Goal: Task Accomplishment & Management: Complete application form

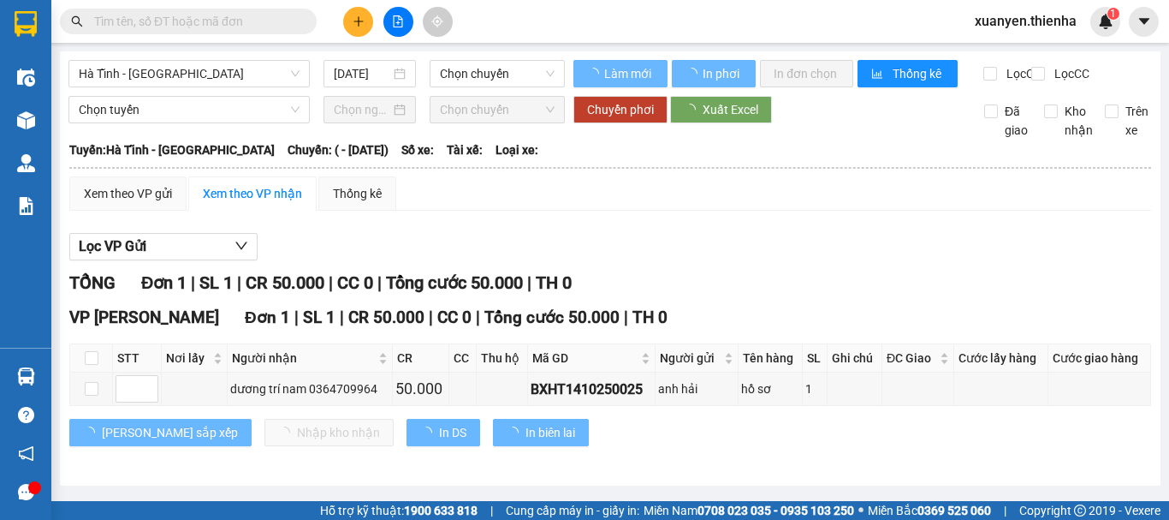
click at [354, 21] on icon "plus" at bounding box center [359, 21] width 12 height 12
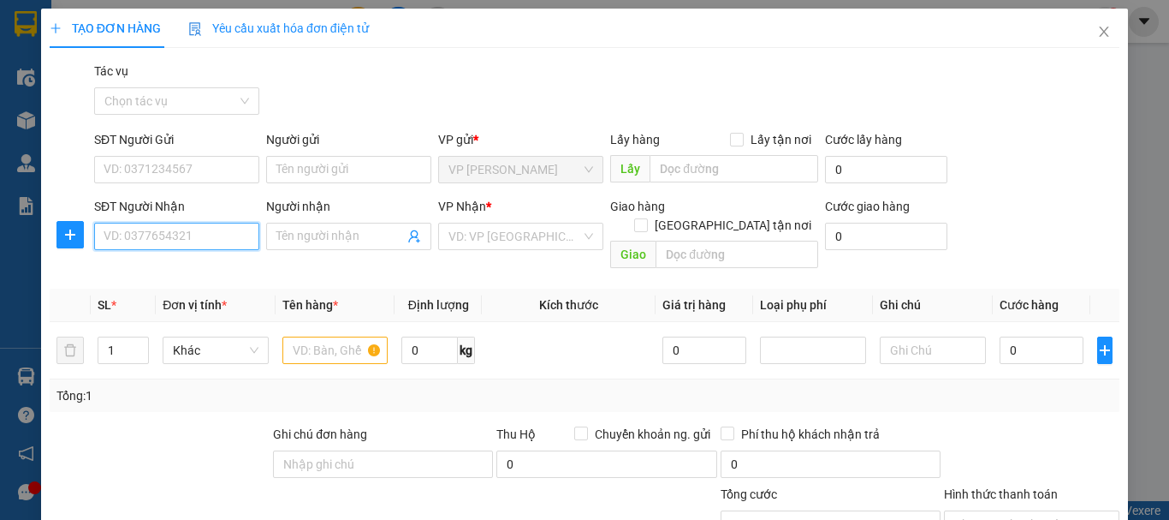
click at [169, 229] on input "SĐT Người Nhận" at bounding box center [176, 236] width 165 height 27
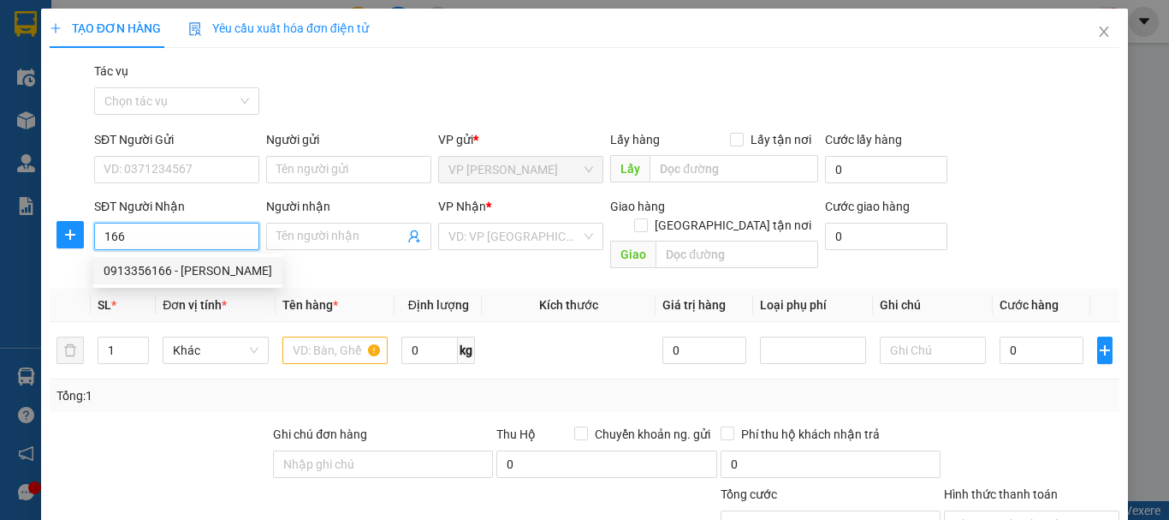
click at [162, 271] on div "0913356166 - [PERSON_NAME]" at bounding box center [188, 270] width 169 height 19
type input "0913356166"
type input "[PERSON_NAME]"
checkbox input "true"
type input "102 hàm nghi"
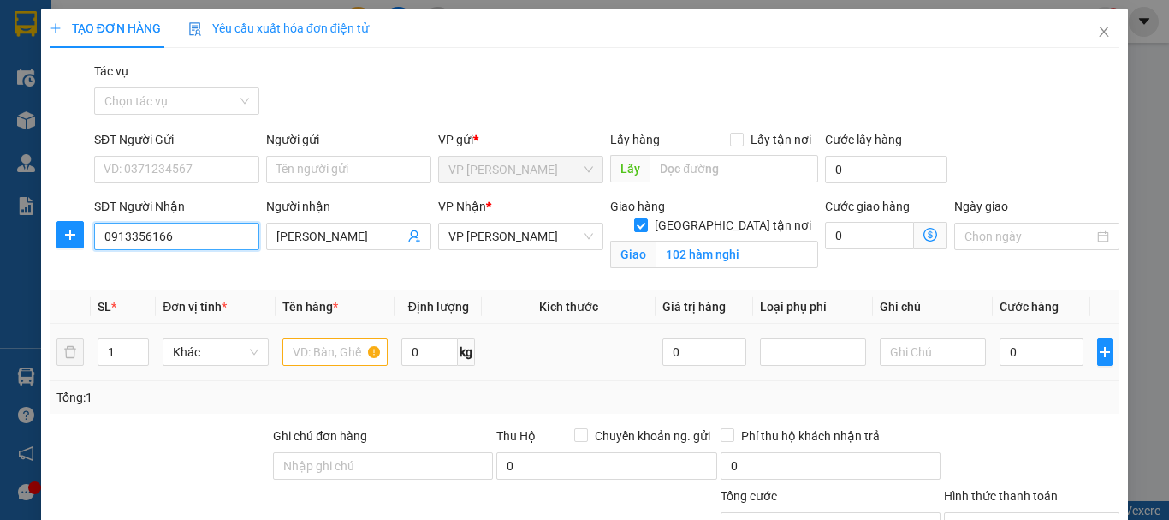
type input "0913356166"
click at [311, 357] on input "text" at bounding box center [335, 351] width 106 height 27
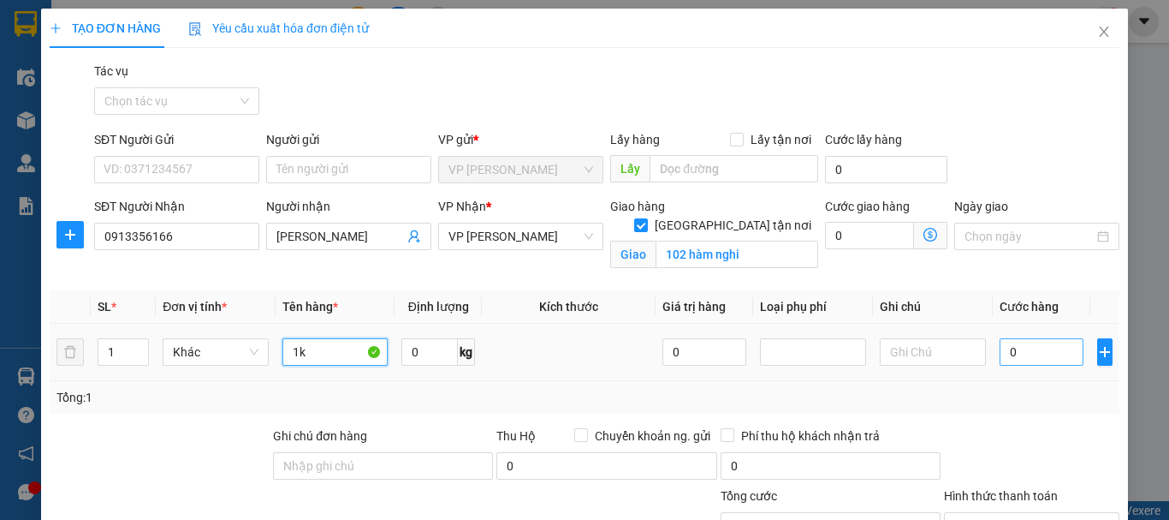
type input "1k"
click at [1000, 351] on input "0" at bounding box center [1042, 351] width 84 height 27
type input "7"
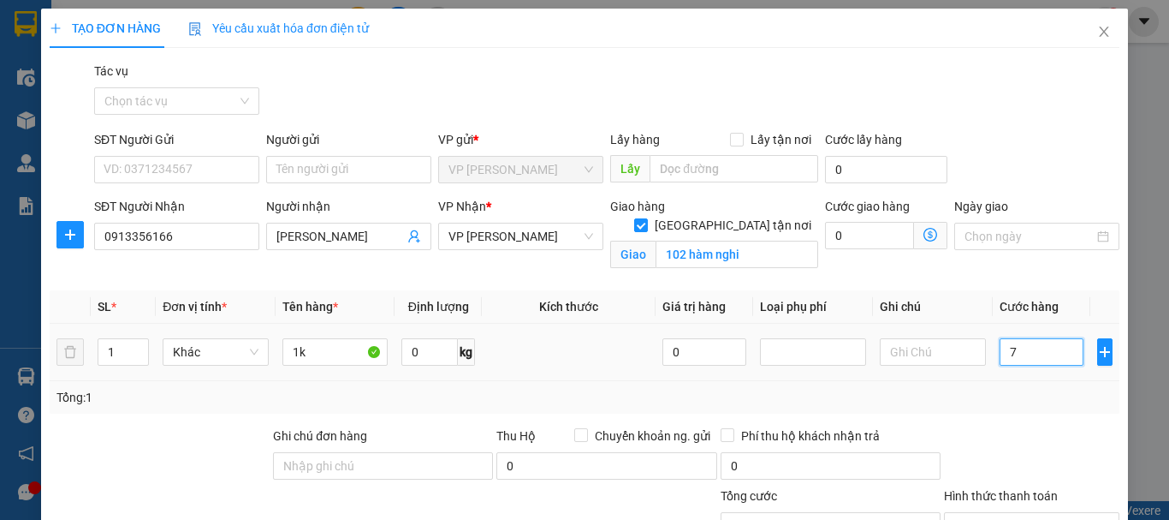
type input "70"
type input "700"
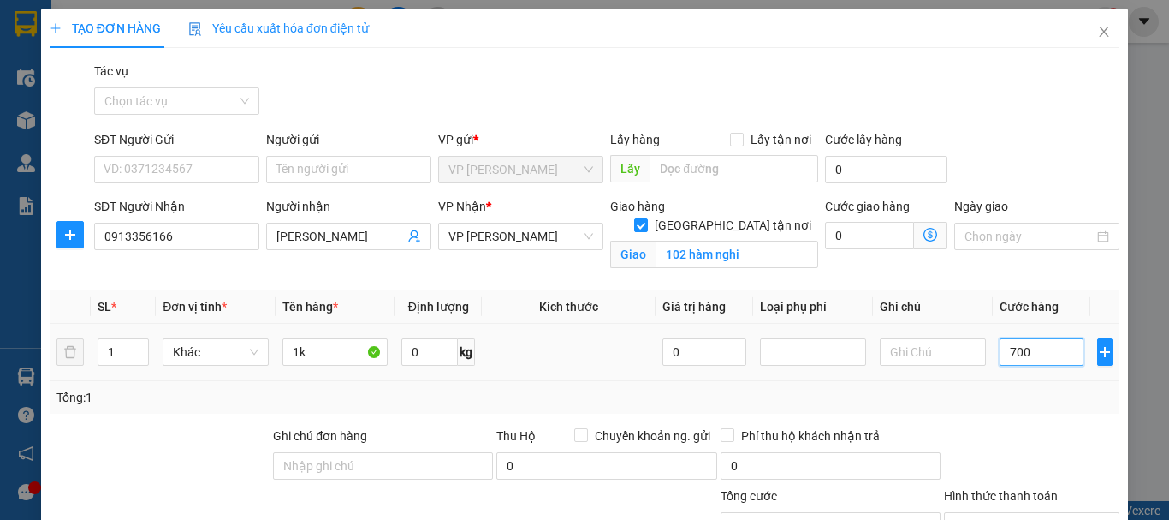
type input "700"
type input "7.000"
type input "70.000"
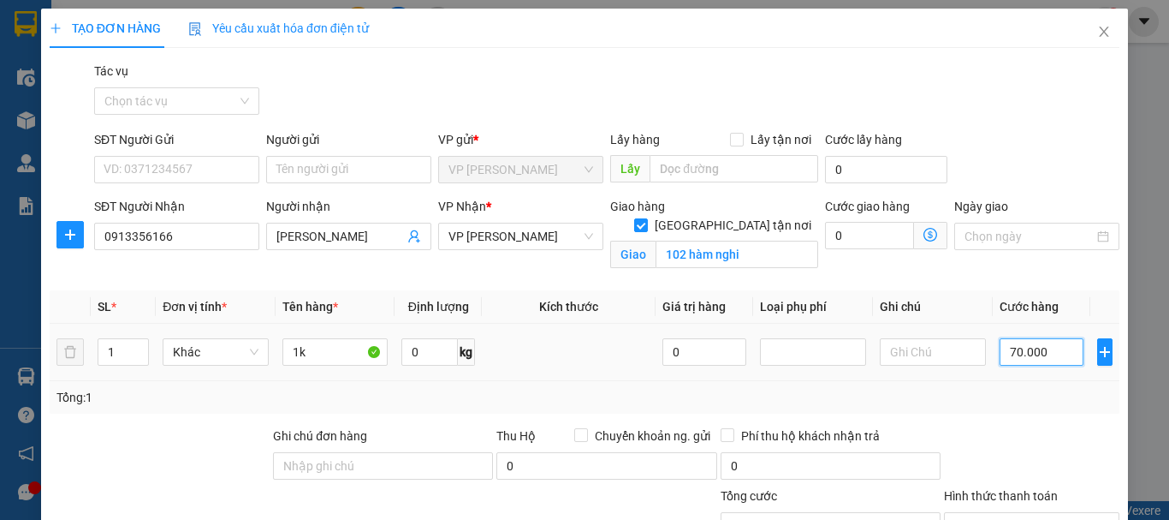
type input "70.000"
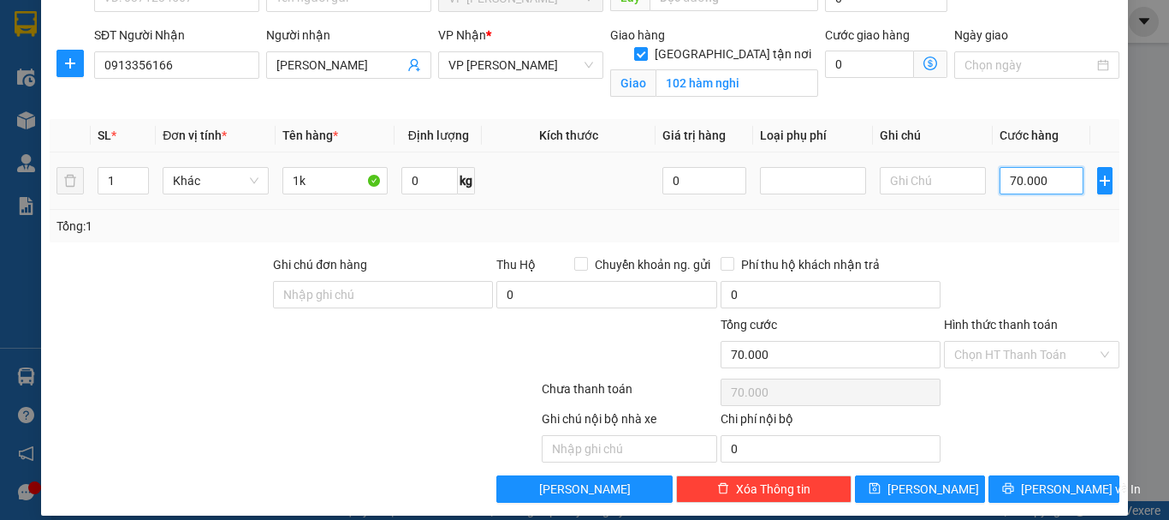
click at [1000, 178] on input "70.000" at bounding box center [1042, 180] width 84 height 27
type input "8"
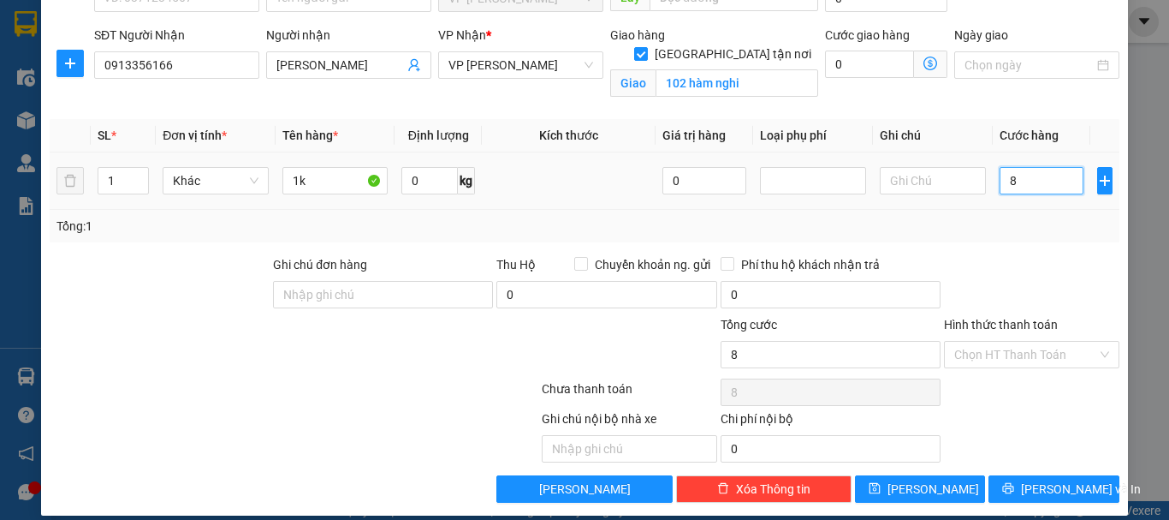
type input "80"
type input "800"
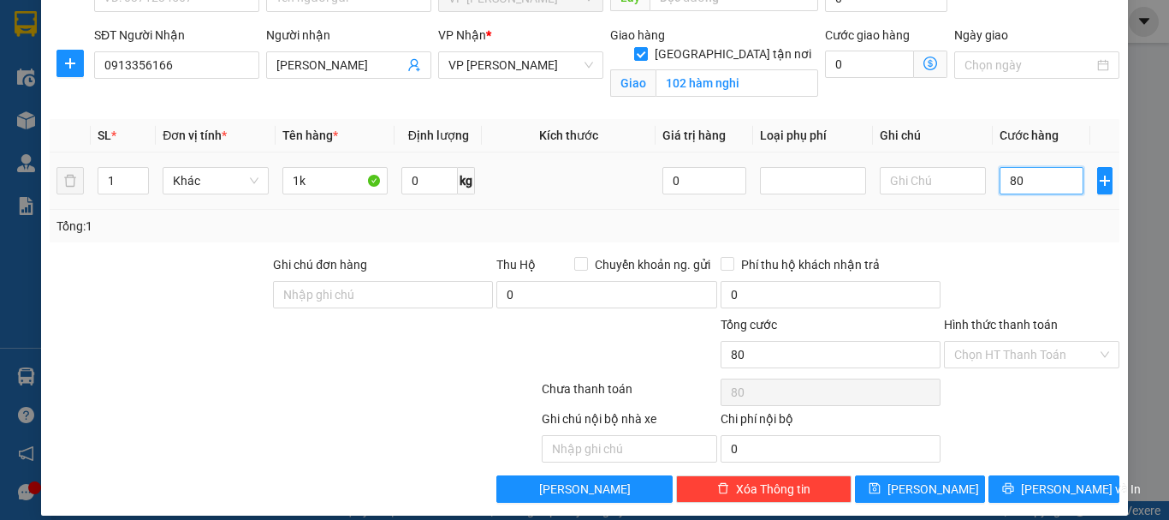
type input "800"
type input "8.000"
type input "80.000"
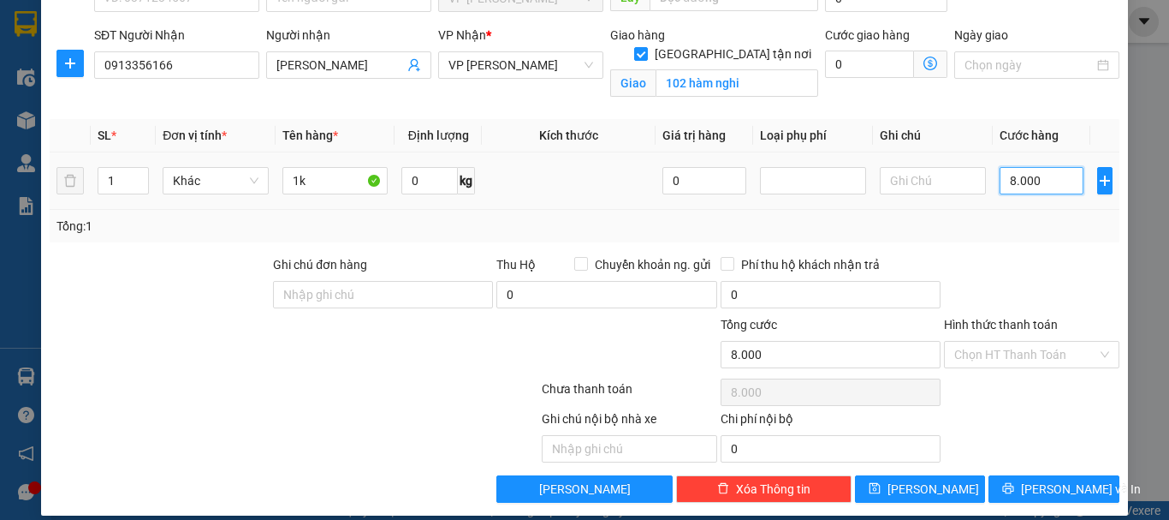
type input "80.000"
click at [919, 495] on span "[PERSON_NAME]" at bounding box center [934, 488] width 92 height 19
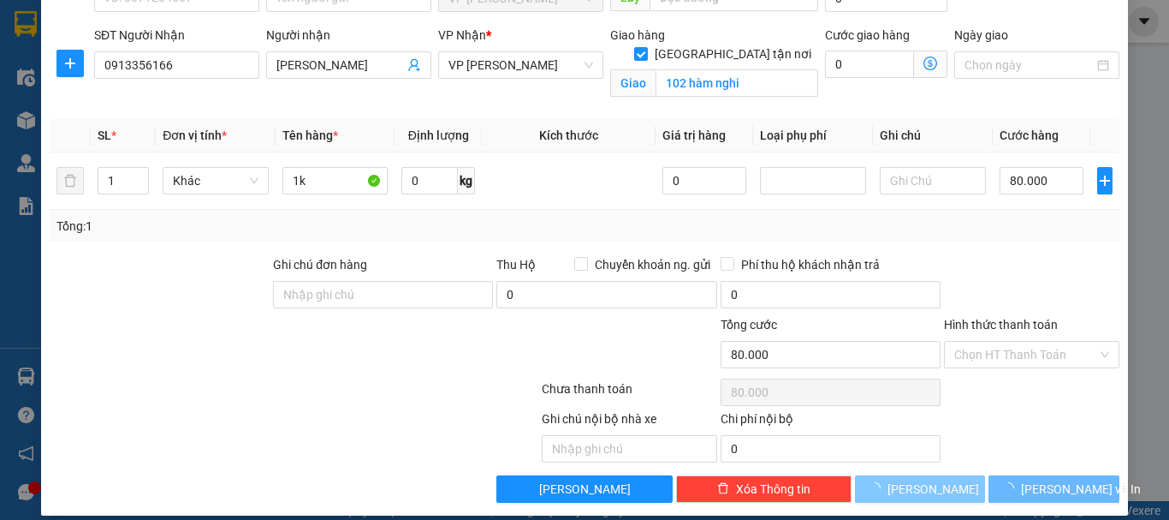
checkbox input "false"
type input "0"
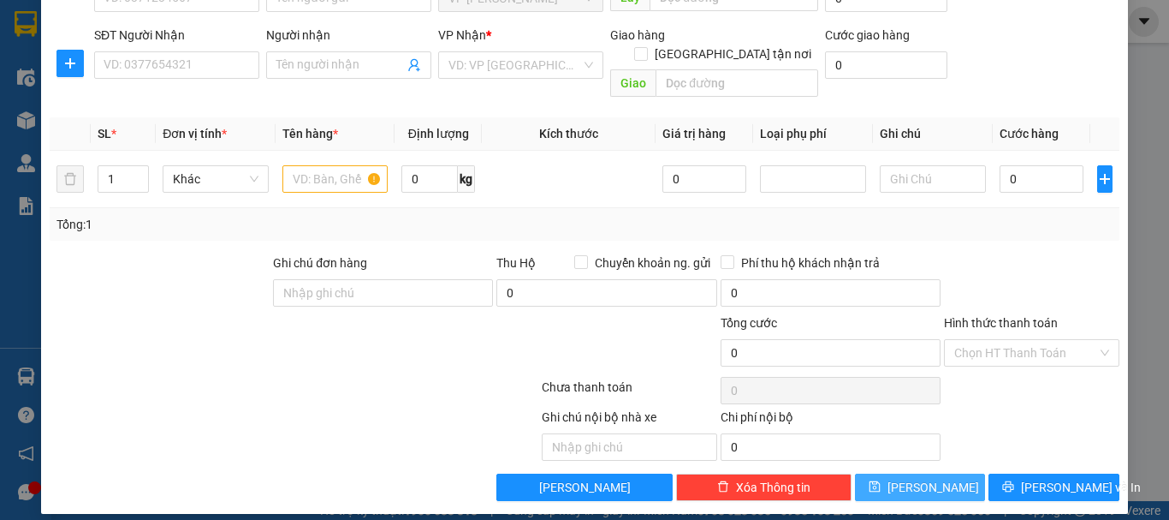
scroll to position [167, 0]
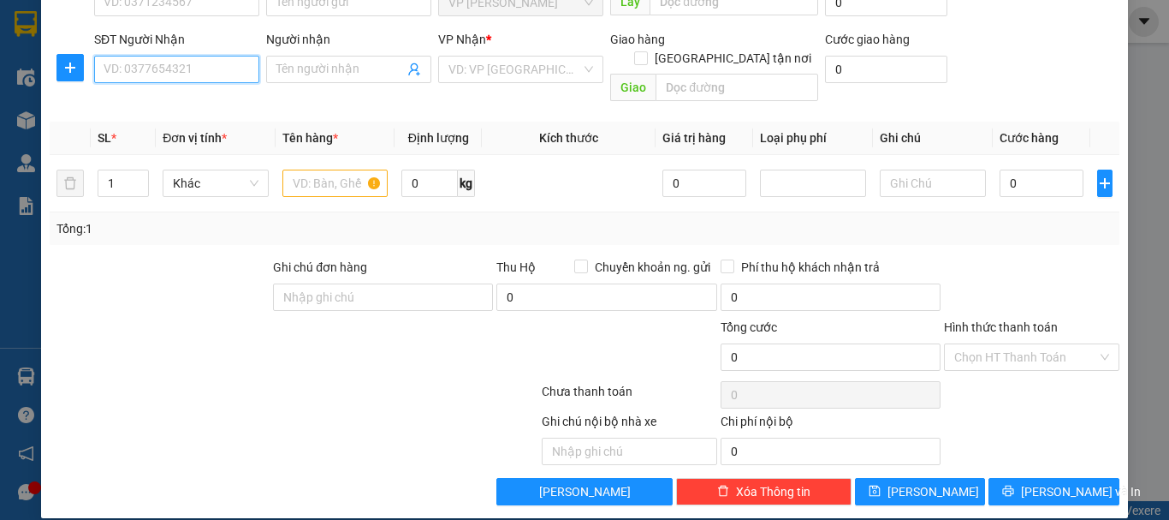
click at [198, 66] on input "SĐT Người Nhận" at bounding box center [176, 69] width 165 height 27
click at [187, 73] on input "SĐT Người Nhận" at bounding box center [176, 69] width 165 height 27
drag, startPoint x: 184, startPoint y: 73, endPoint x: 98, endPoint y: 70, distance: 85.6
click at [98, 70] on input "559" at bounding box center [176, 69] width 165 height 27
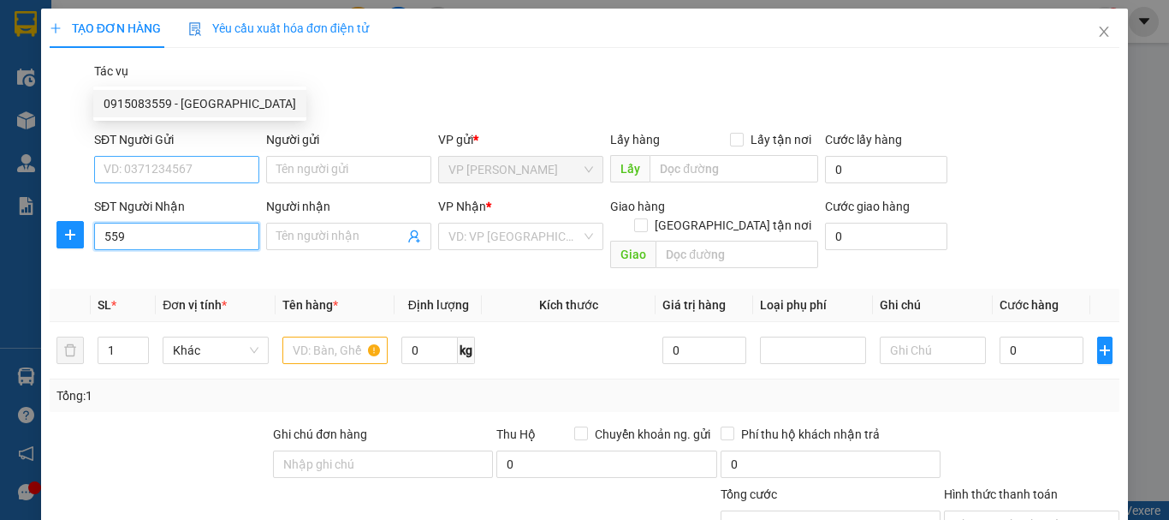
type input "559"
click at [167, 166] on input "SĐT Người Gửi" at bounding box center [176, 169] width 165 height 27
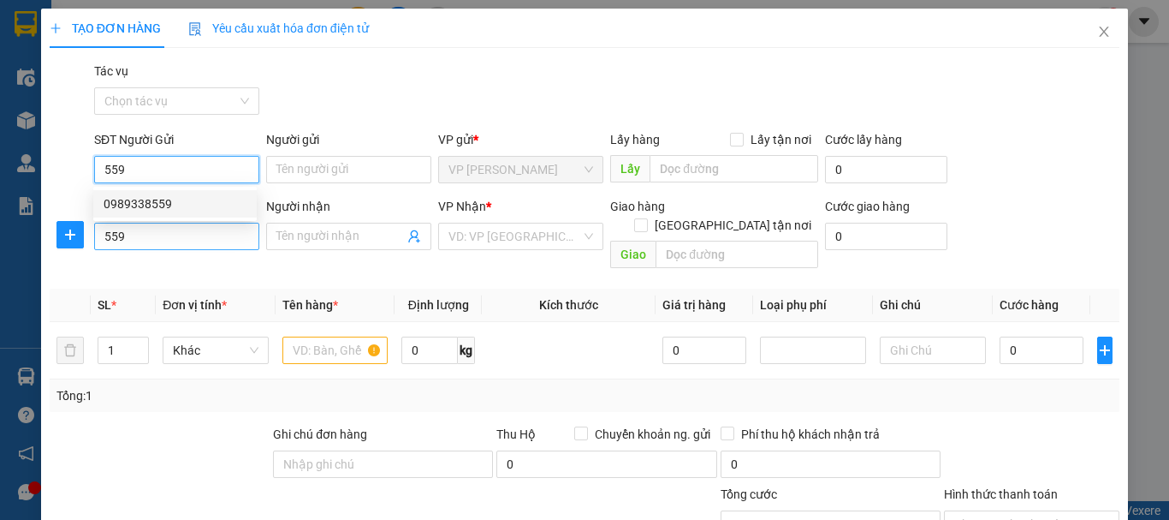
type input "559"
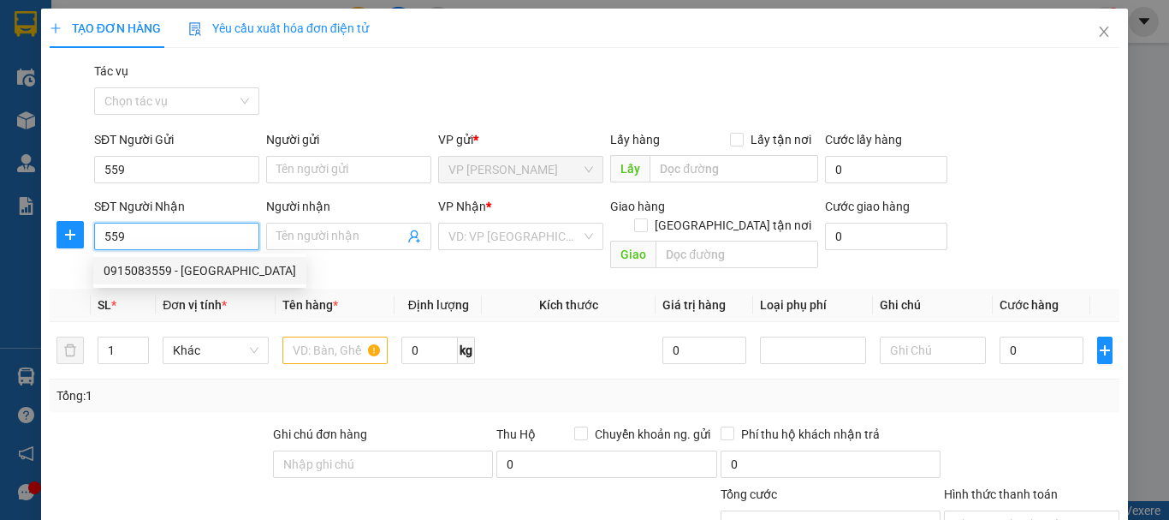
drag, startPoint x: 166, startPoint y: 247, endPoint x: 104, endPoint y: 246, distance: 62.5
click at [104, 246] on input "559" at bounding box center [176, 236] width 165 height 27
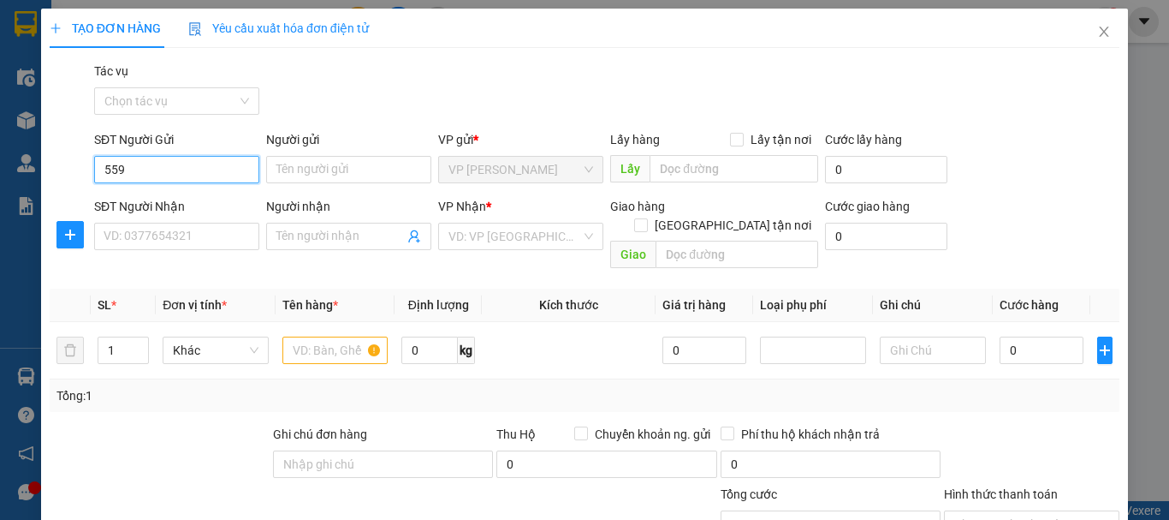
drag, startPoint x: 184, startPoint y: 166, endPoint x: 84, endPoint y: 165, distance: 100.2
click at [84, 165] on div "SĐT Người Gửi 559 Người gửi Tên người gửi VP gửi * VP [PERSON_NAME] Lấy hàng Lấ…" at bounding box center [584, 160] width 1073 height 60
type input "0961269559"
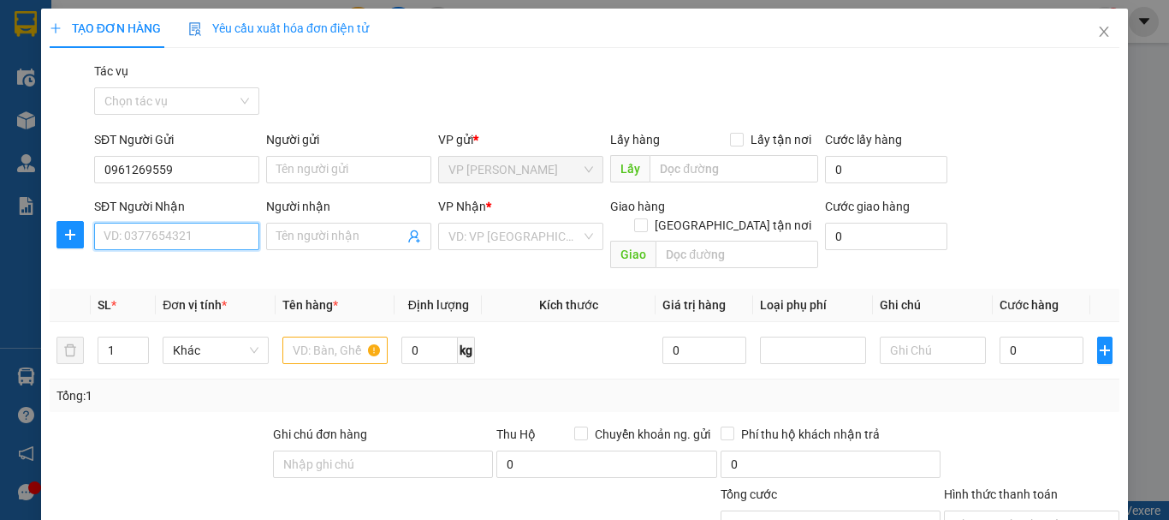
click at [171, 241] on input "SĐT Người Nhận" at bounding box center [176, 236] width 165 height 27
type input "0888638696"
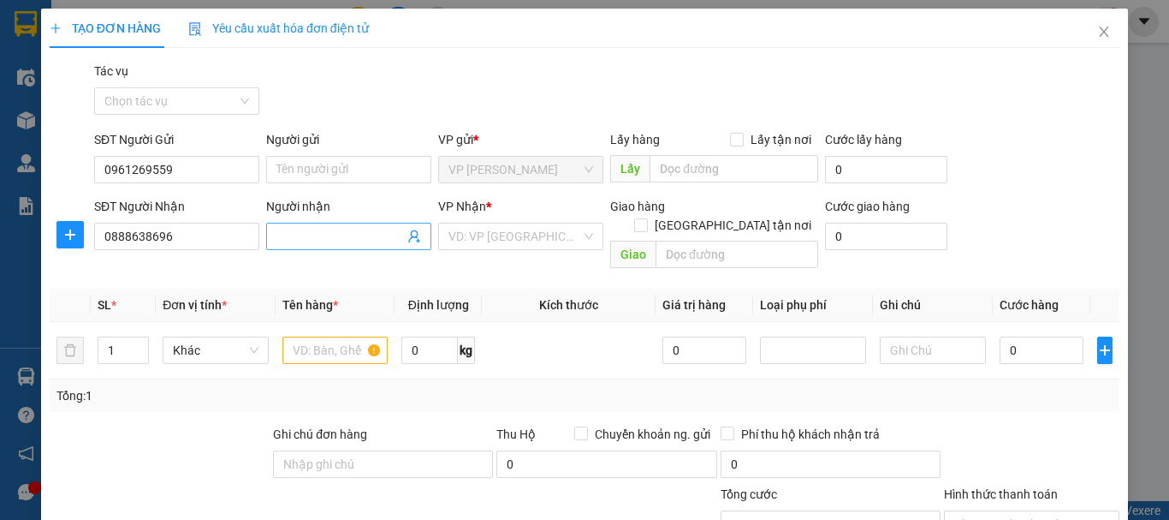
click at [315, 237] on input "Người nhận" at bounding box center [340, 236] width 128 height 19
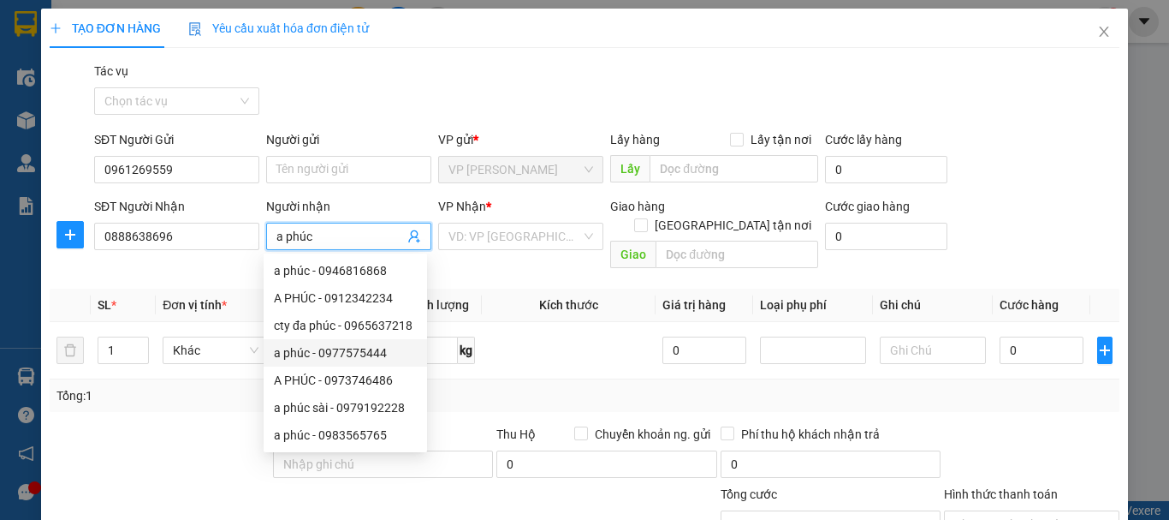
type input "a phúc"
click at [124, 402] on div "Transit Pickup Surcharge Ids Transit Deliver Surcharge Ids Transit Deliver Surc…" at bounding box center [585, 367] width 1070 height 610
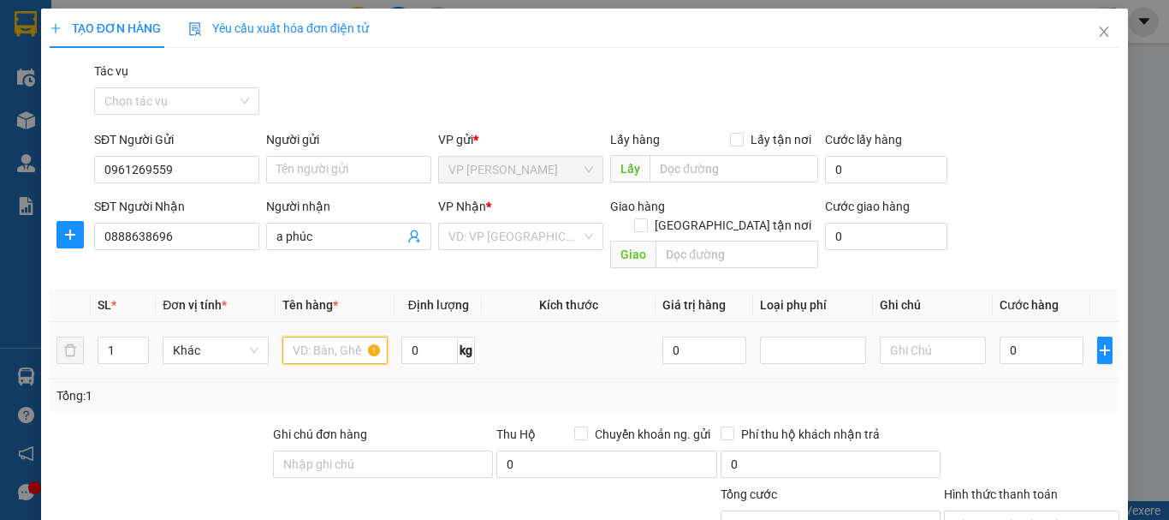
click at [342, 336] on input "text" at bounding box center [335, 349] width 106 height 27
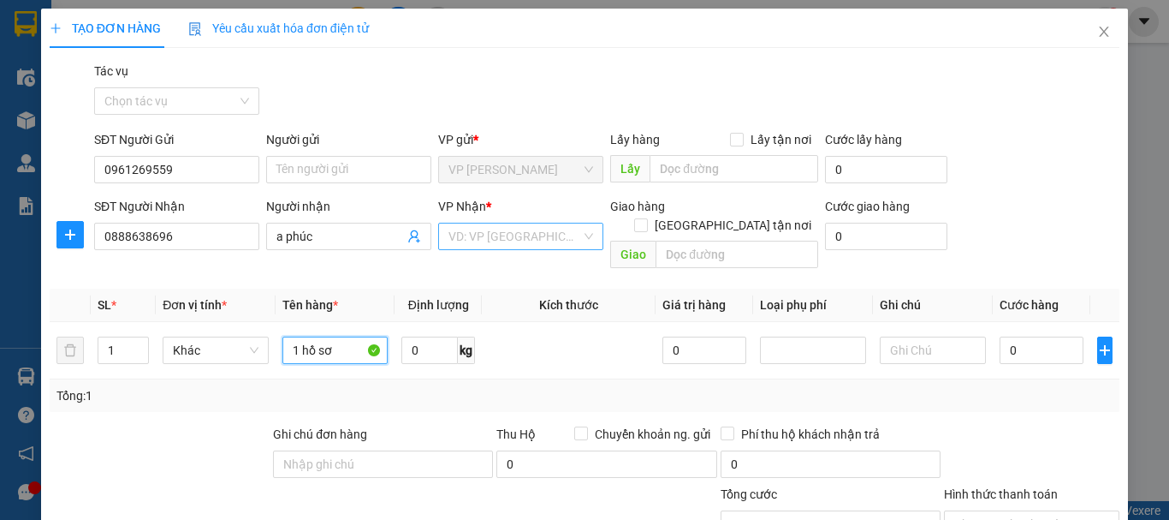
type input "1 hồ sơ"
click at [535, 234] on input "search" at bounding box center [515, 236] width 133 height 26
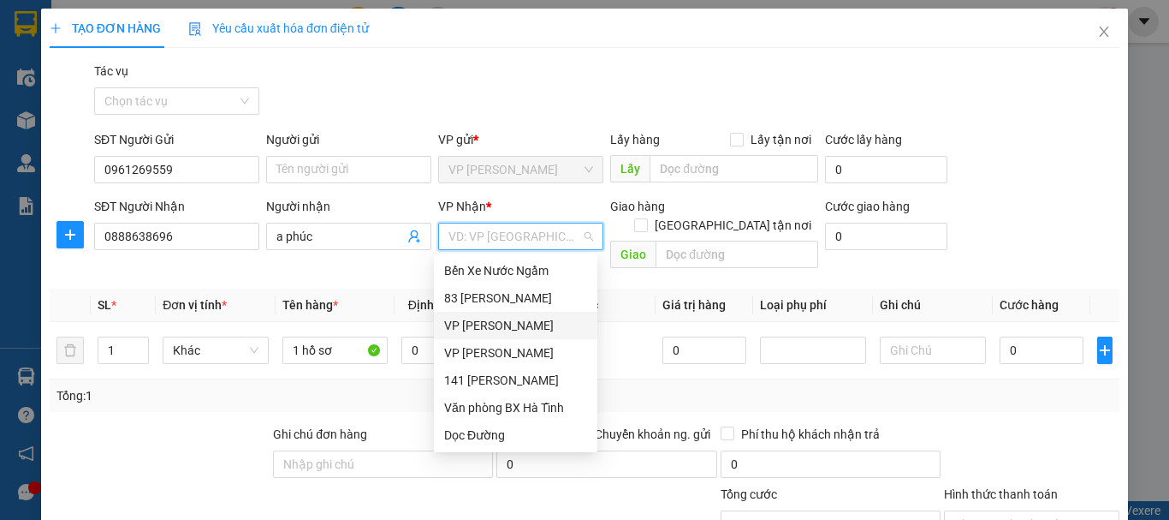
click at [477, 332] on div "VP [PERSON_NAME]" at bounding box center [515, 325] width 143 height 19
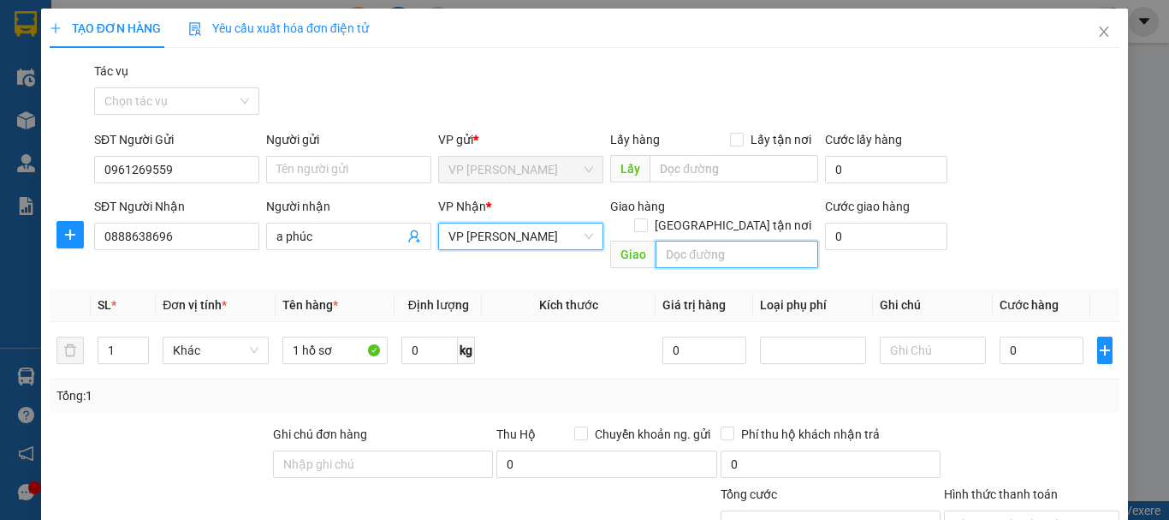
click at [724, 241] on input "text" at bounding box center [737, 254] width 163 height 27
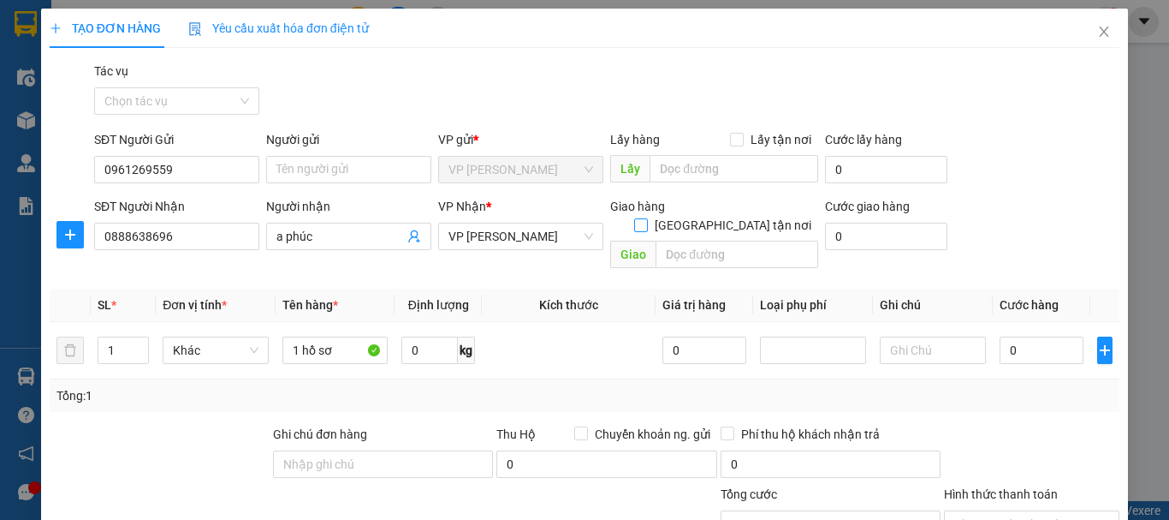
click at [648, 218] on span at bounding box center [641, 225] width 14 height 14
click at [646, 218] on input "[GEOGRAPHIC_DATA] tận nơi" at bounding box center [640, 224] width 12 height 12
checkbox input "true"
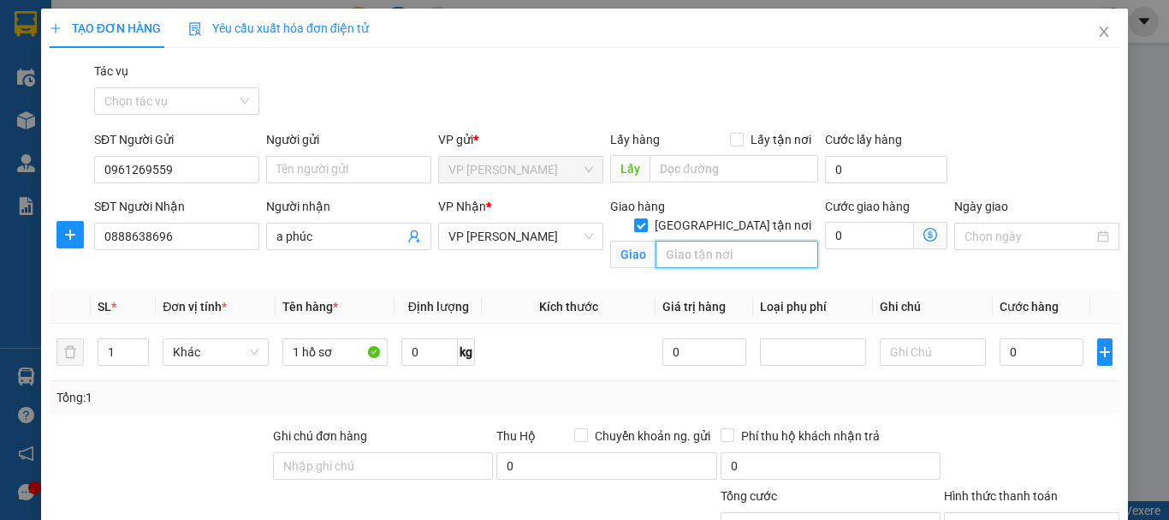
click at [708, 241] on input "text" at bounding box center [737, 254] width 163 height 27
drag, startPoint x: 688, startPoint y: 236, endPoint x: 652, endPoint y: 244, distance: 36.8
click at [656, 245] on input "ssoos 78 đường huy cận" at bounding box center [737, 254] width 163 height 27
type input "số 78 đường huy cận"
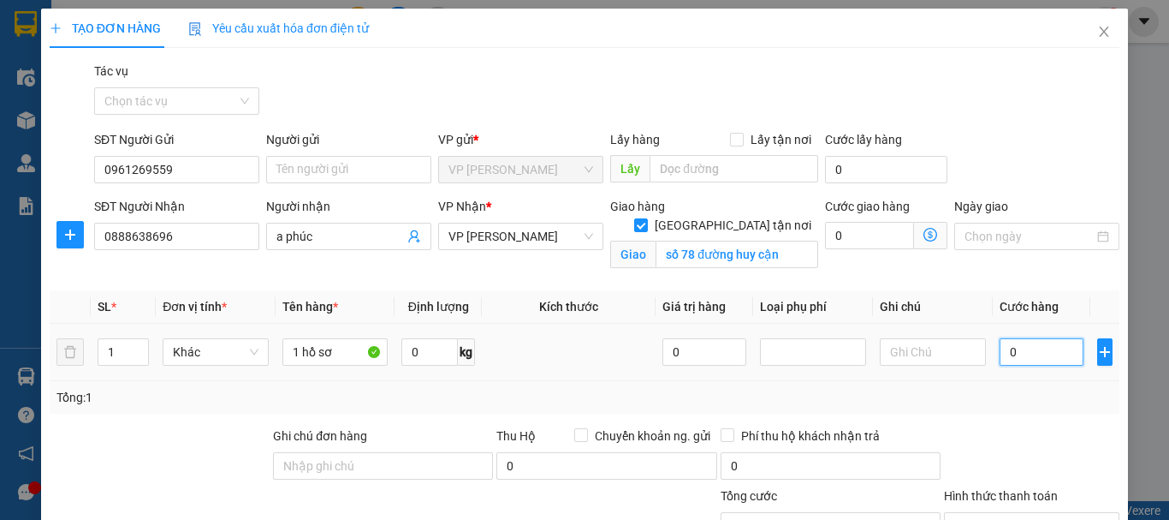
click at [1000, 353] on input "0" at bounding box center [1042, 351] width 84 height 27
type input "5"
type input "50"
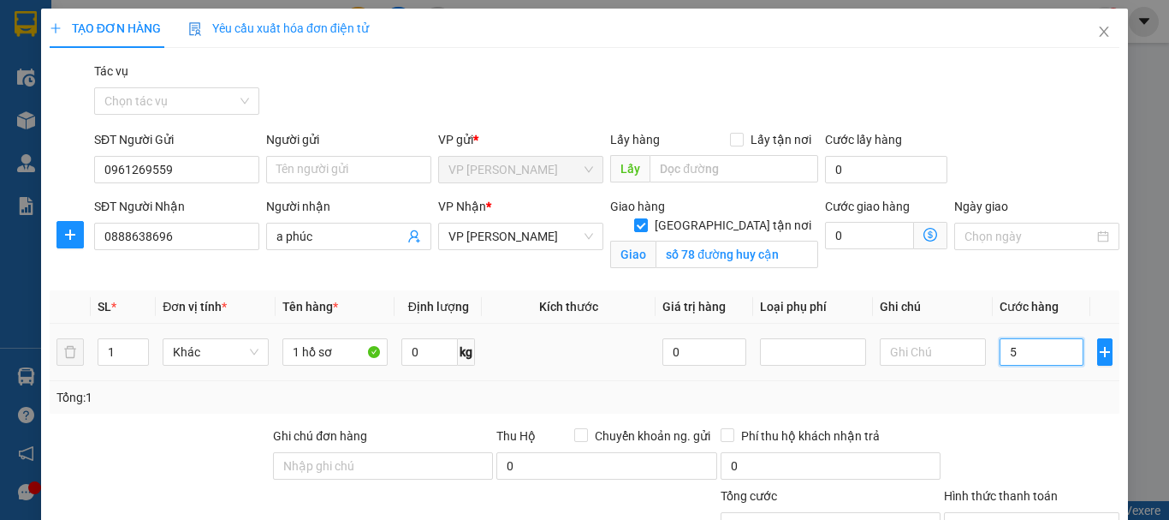
type input "50"
type input "500"
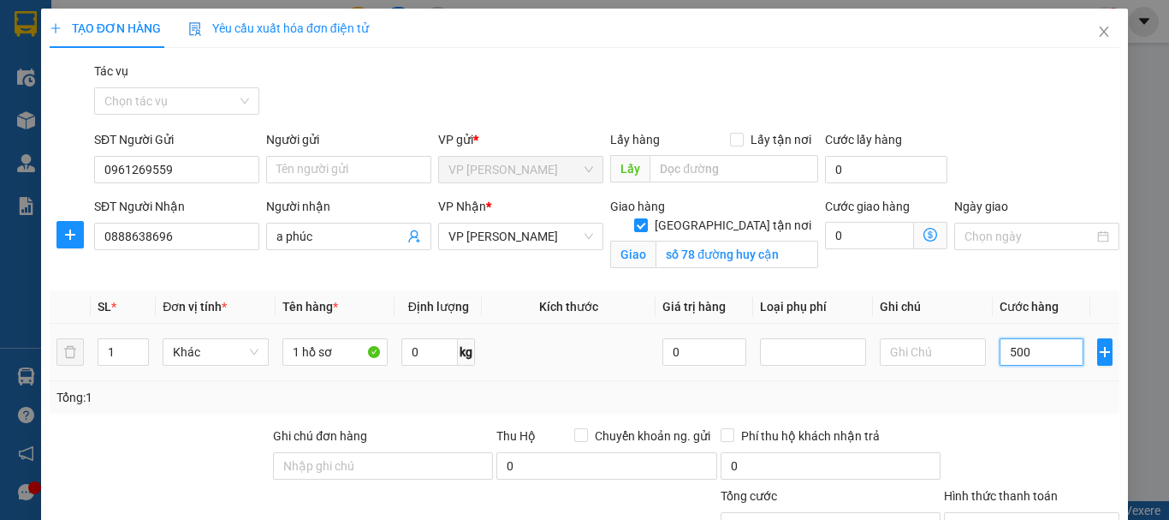
type input "5.000"
type input "50.000"
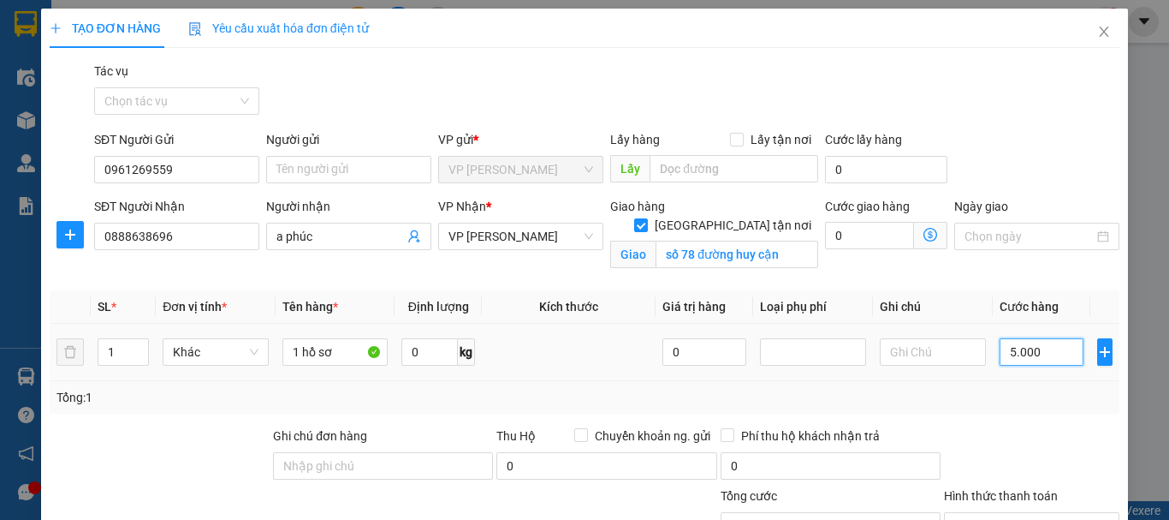
type input "50.000"
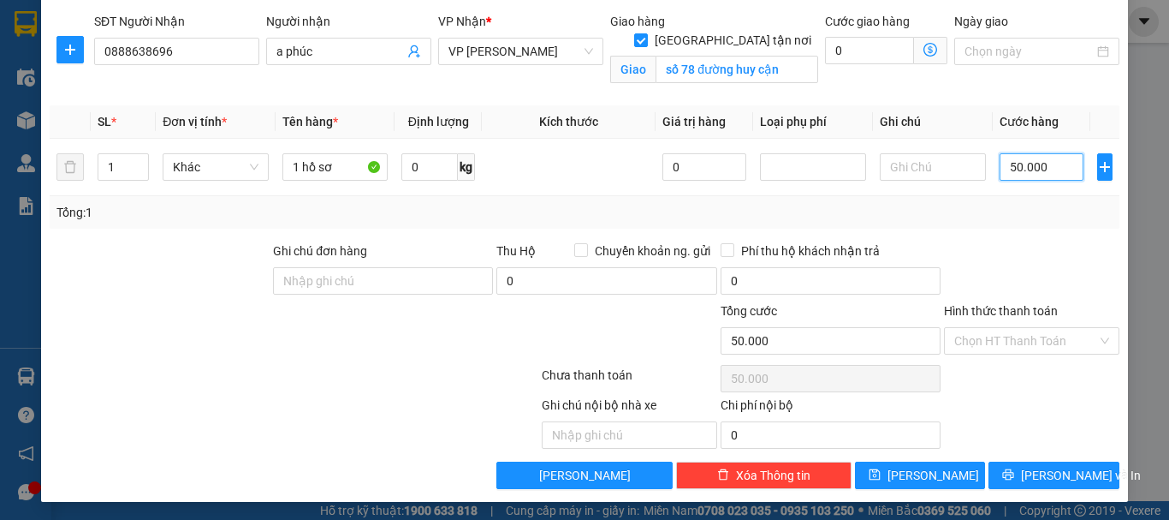
scroll to position [187, 0]
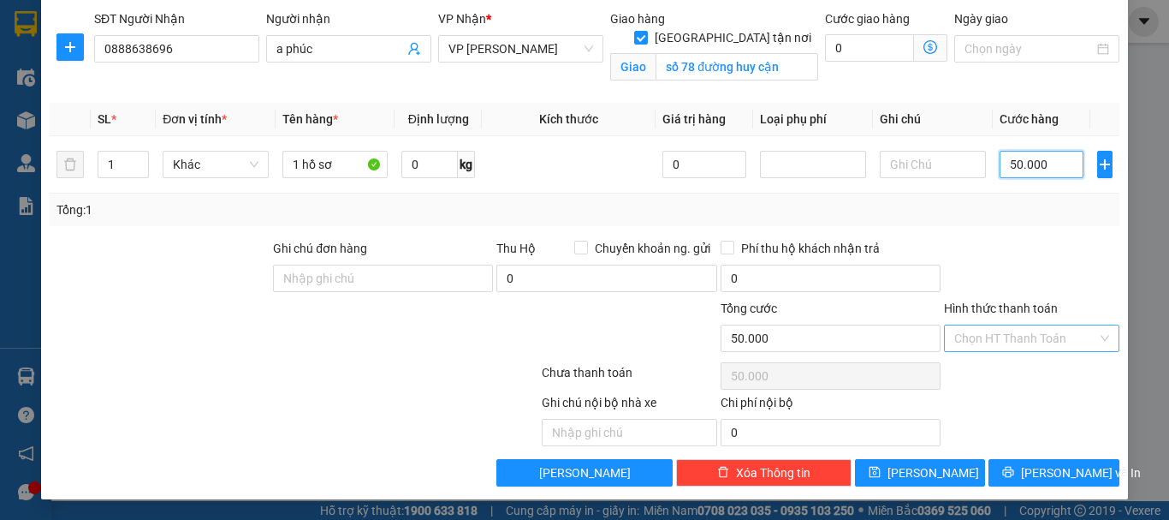
type input "50.000"
click at [1013, 334] on input "Hình thức thanh toán" at bounding box center [1025, 338] width 143 height 26
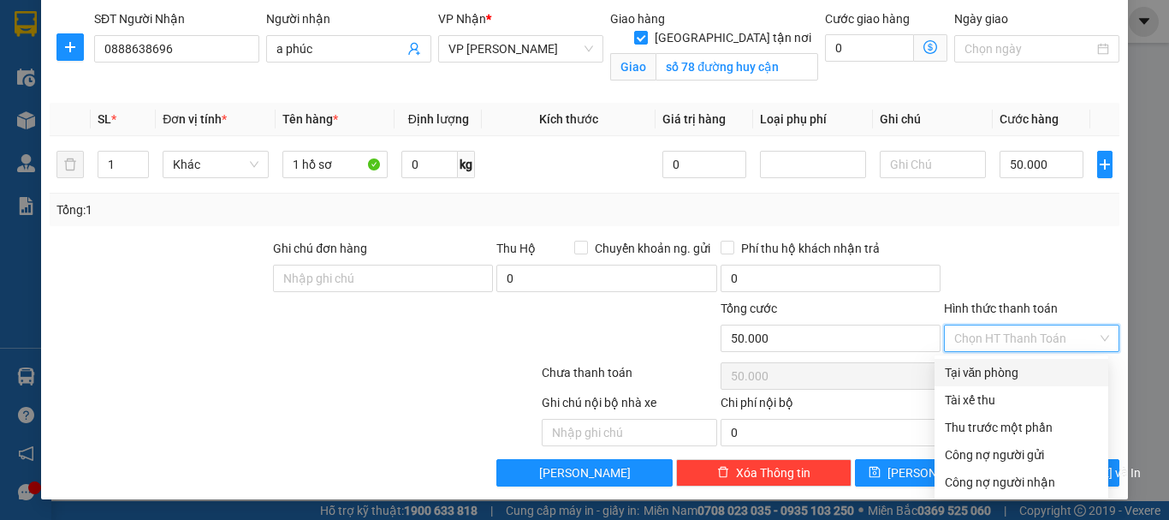
click at [997, 369] on div "Tại văn phòng" at bounding box center [1021, 372] width 153 height 19
type input "0"
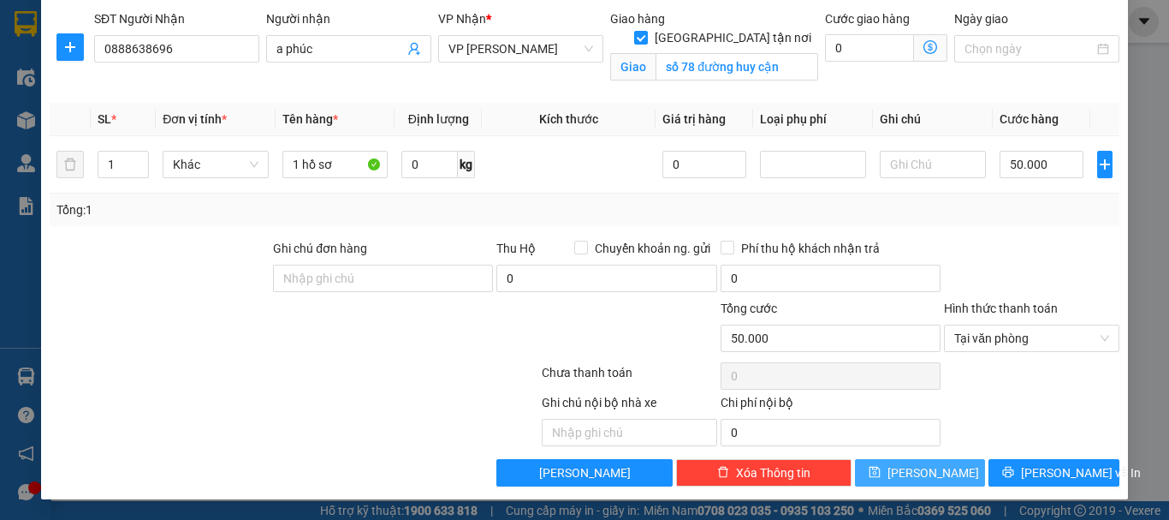
click at [934, 464] on button "[PERSON_NAME]" at bounding box center [920, 472] width 131 height 27
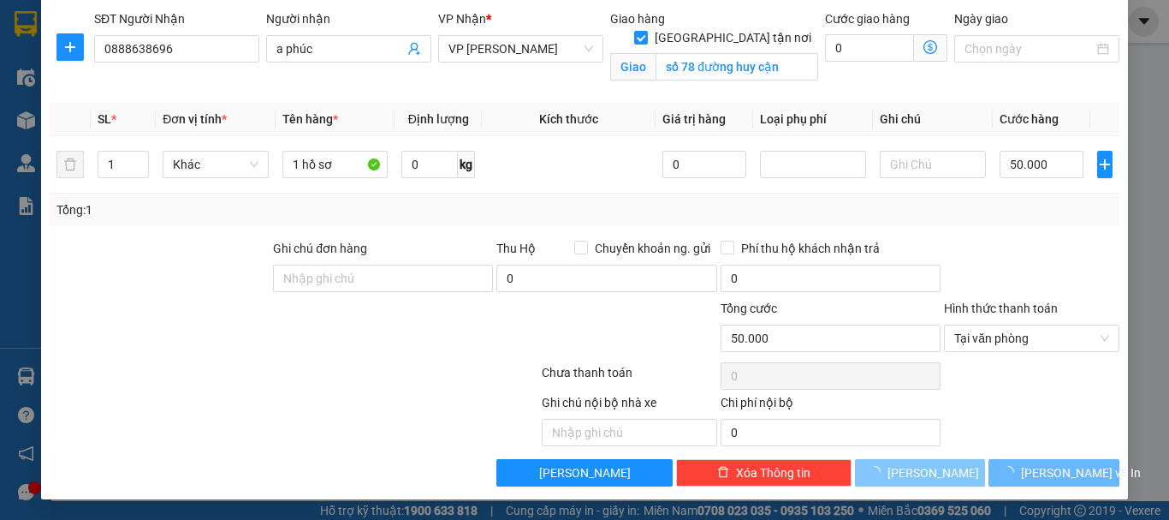
checkbox input "false"
type input "0"
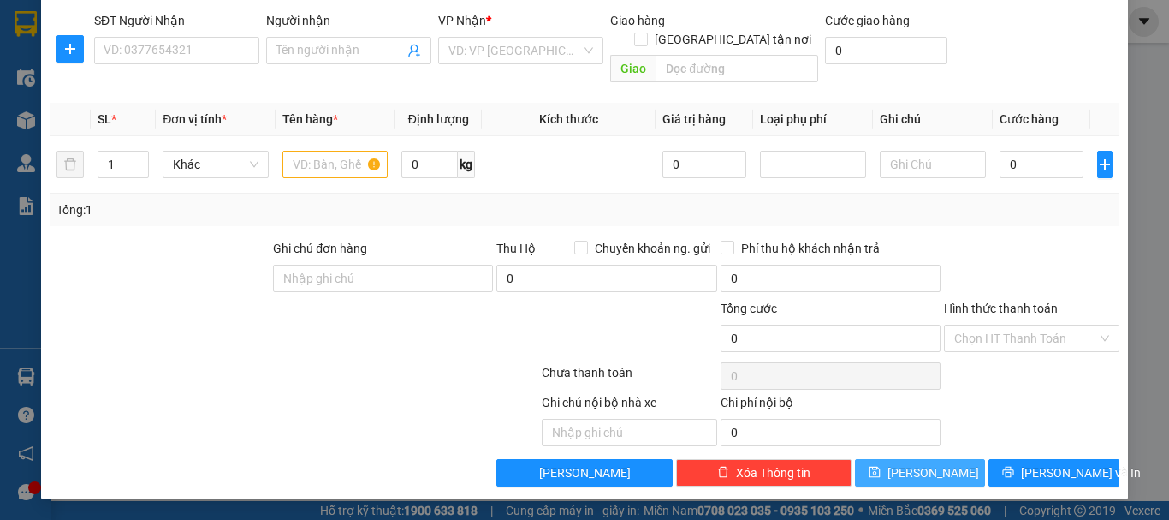
scroll to position [167, 0]
